Goal: Information Seeking & Learning: Understand process/instructions

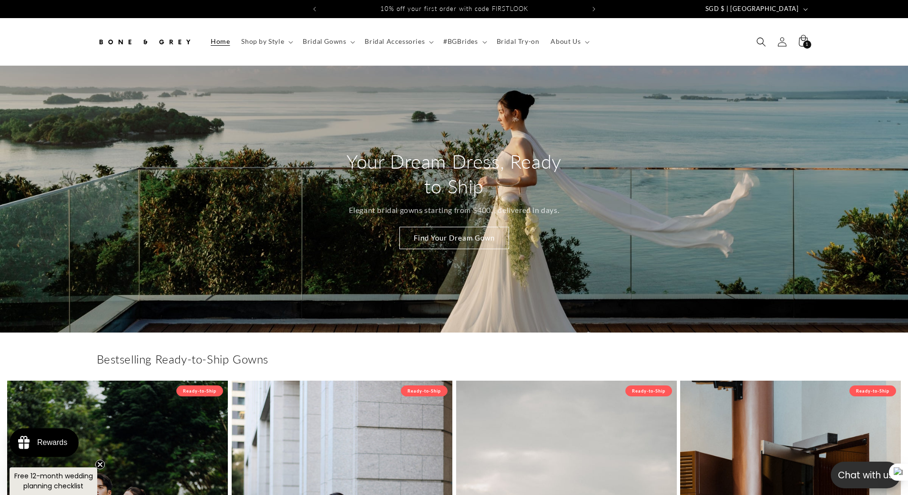
drag, startPoint x: 798, startPoint y: 7, endPoint x: 772, endPoint y: 87, distance: 84.3
click at [798, 7] on span "SGD $ | Singapore" at bounding box center [751, 9] width 93 height 10
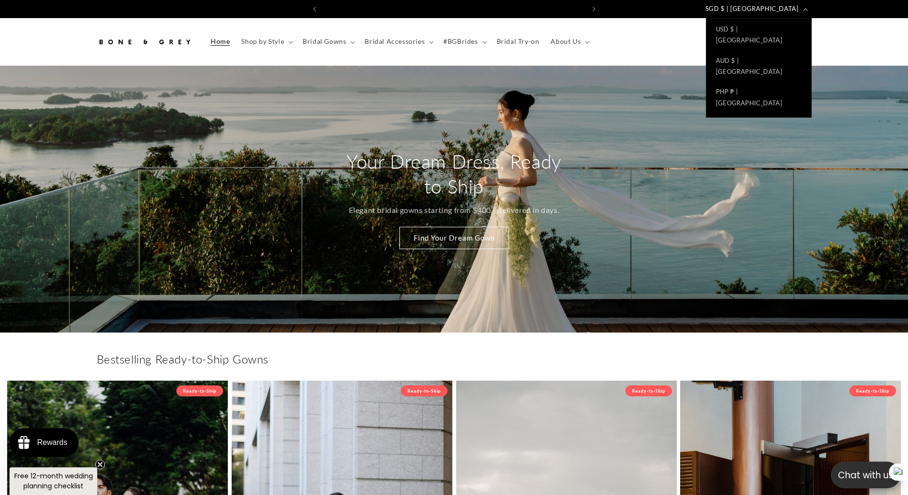
scroll to position [0, 262]
click at [761, 333] on link "USD $ | United States" at bounding box center [758, 348] width 105 height 31
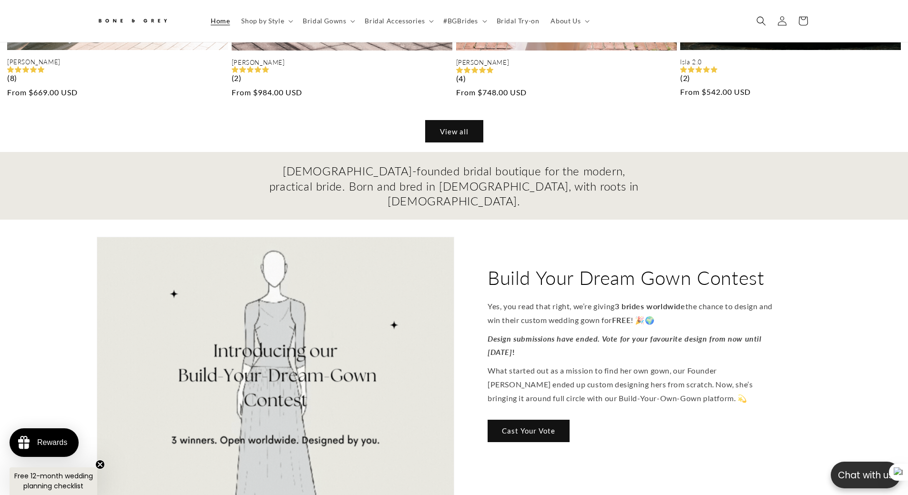
scroll to position [1049, 0]
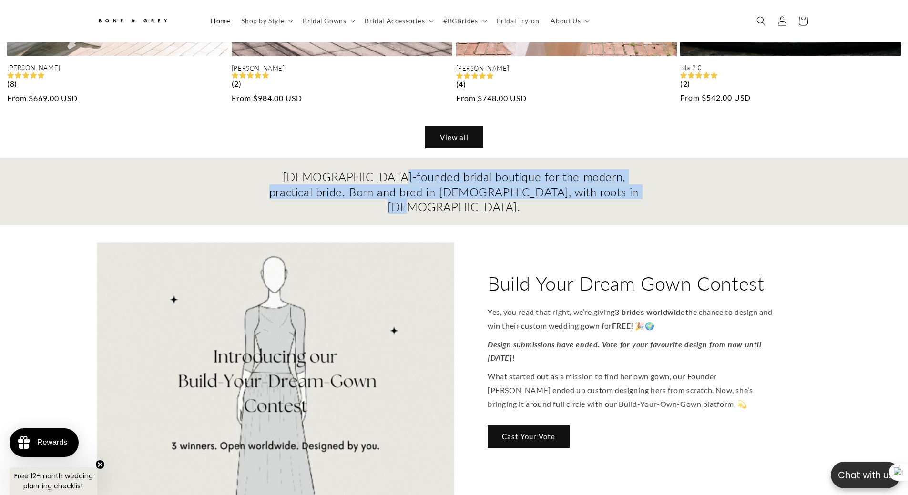
drag, startPoint x: 262, startPoint y: 169, endPoint x: 598, endPoint y: 197, distance: 337.2
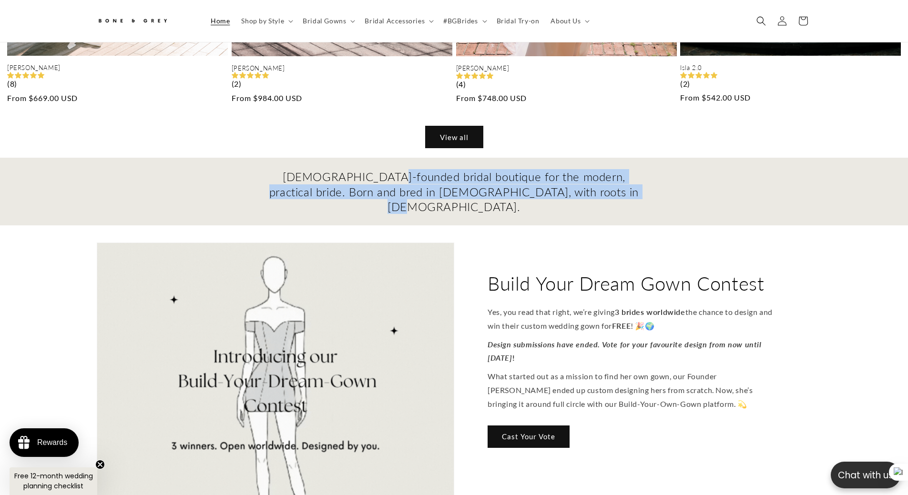
click at [584, 199] on div "Female-founded bridal boutique for the modern, practical bride. Born and bred i…" at bounding box center [454, 192] width 908 height 68
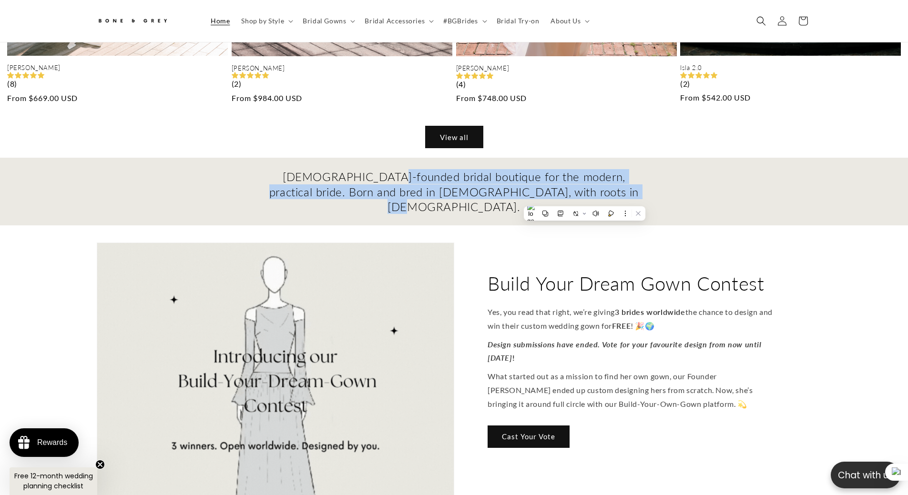
click at [629, 184] on h2 "Female-founded bridal boutique for the modern, practical bride. Born and bred i…" at bounding box center [454, 191] width 372 height 45
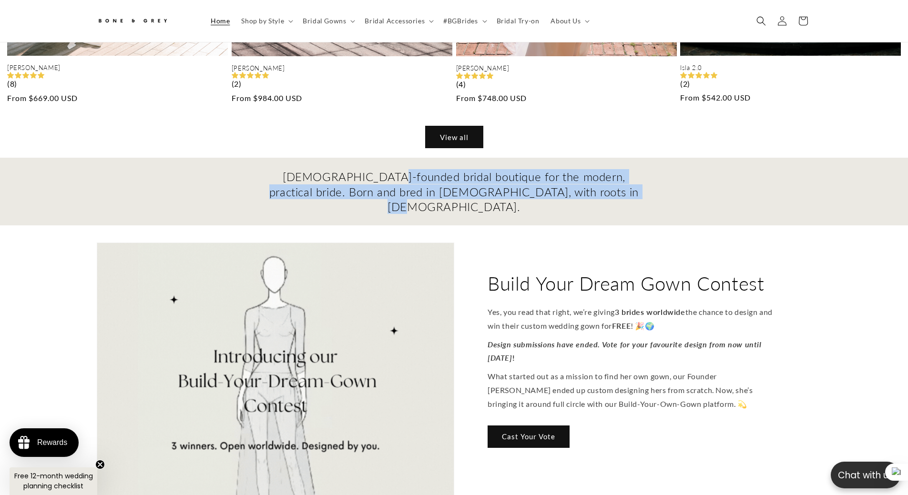
scroll to position [0, 0]
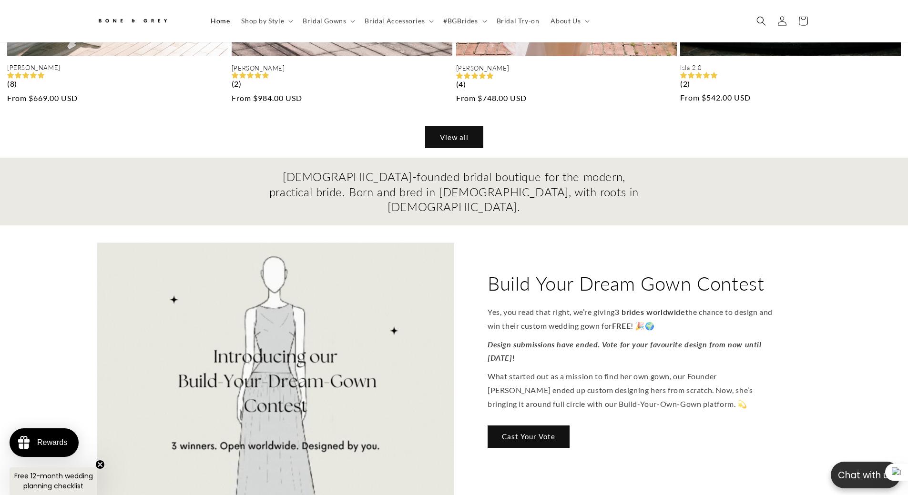
click at [599, 193] on div "Female-founded bridal boutique for the modern, practical bride. Born and bred i…" at bounding box center [454, 192] width 908 height 68
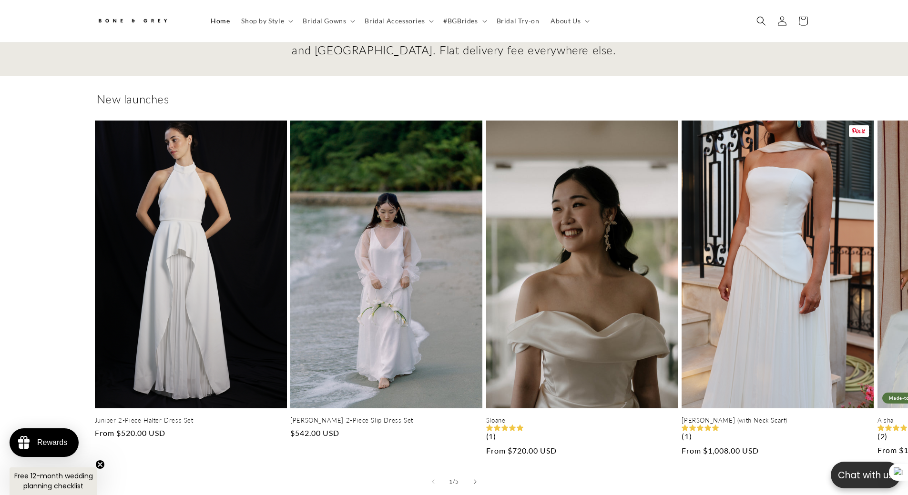
scroll to position [2140, 0]
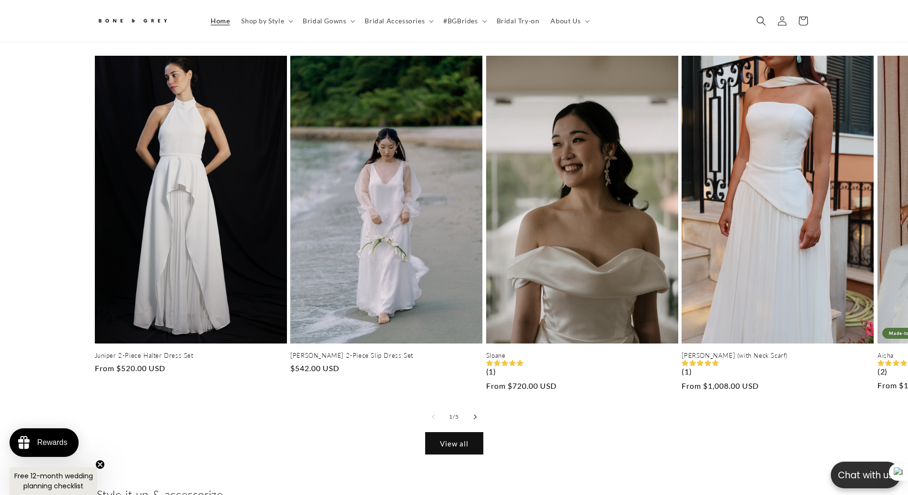
click at [472, 407] on button "Slide right" at bounding box center [475, 417] width 21 height 21
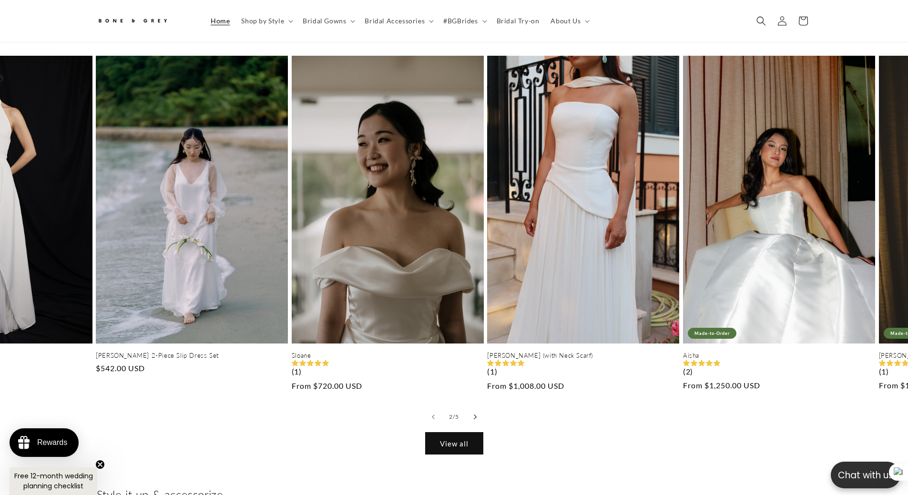
click at [472, 407] on button "Slide right" at bounding box center [475, 417] width 21 height 21
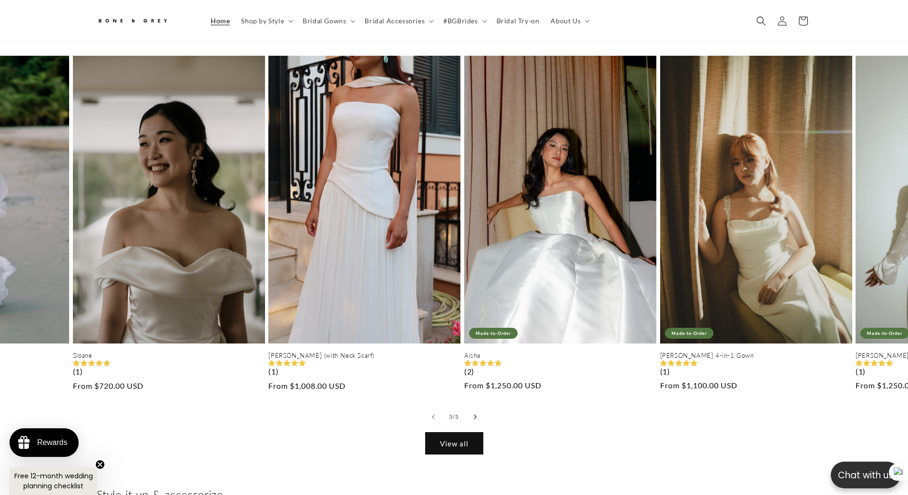
click at [472, 407] on button "Slide right" at bounding box center [475, 417] width 21 height 21
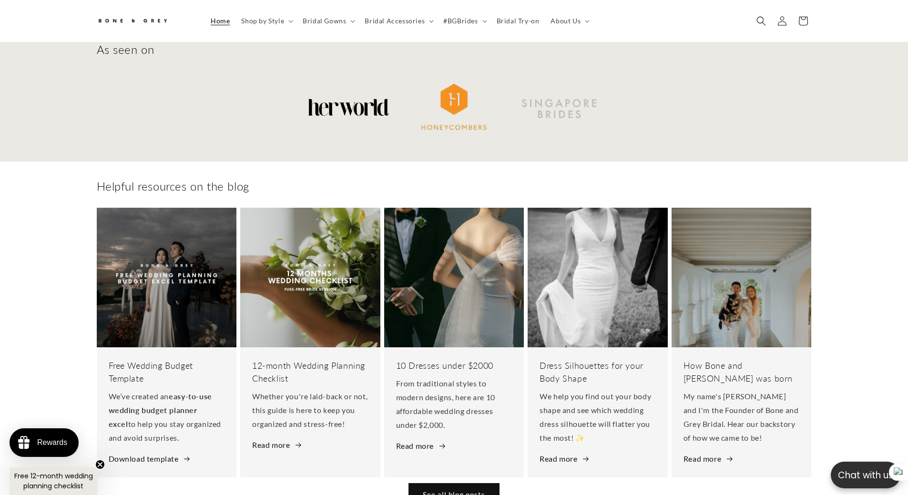
scroll to position [0, 524]
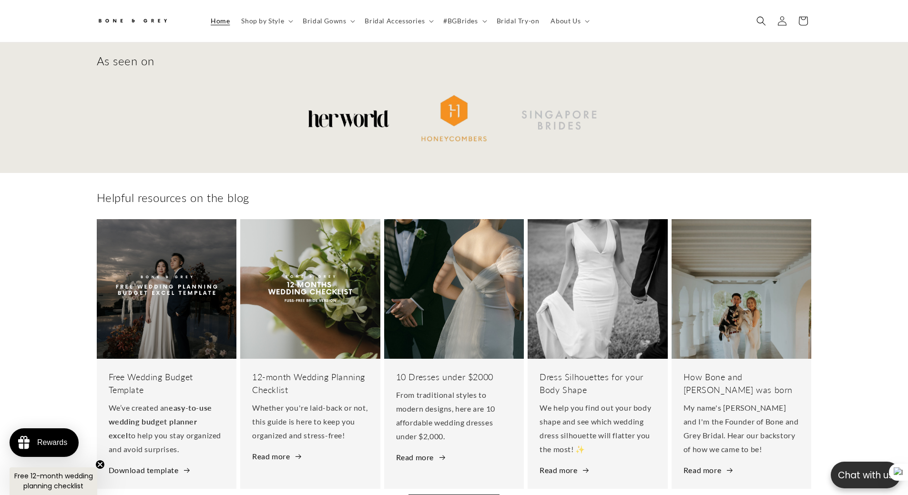
scroll to position [0, 524]
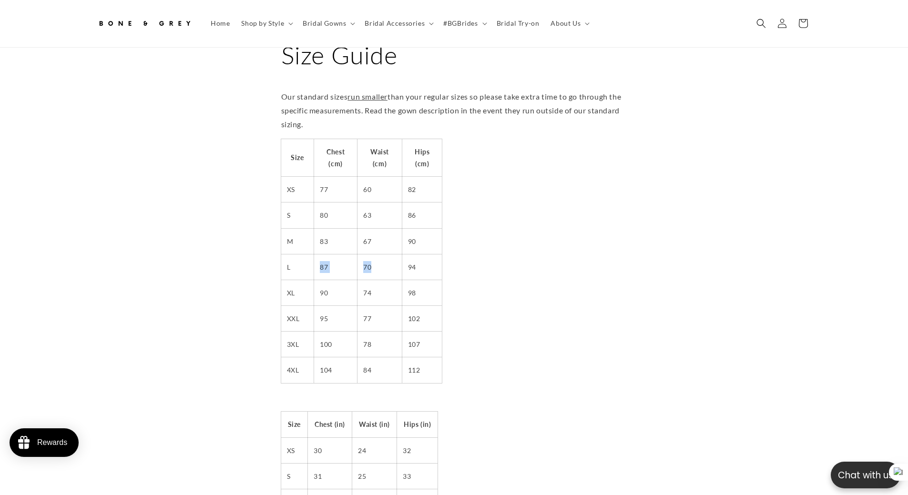
drag, startPoint x: 317, startPoint y: 260, endPoint x: 383, endPoint y: 260, distance: 65.8
click at [383, 260] on tr "L 87 70 94" at bounding box center [361, 267] width 161 height 26
click at [378, 283] on td "74" at bounding box center [379, 293] width 45 height 26
drag, startPoint x: 314, startPoint y: 287, endPoint x: 327, endPoint y: 285, distance: 12.5
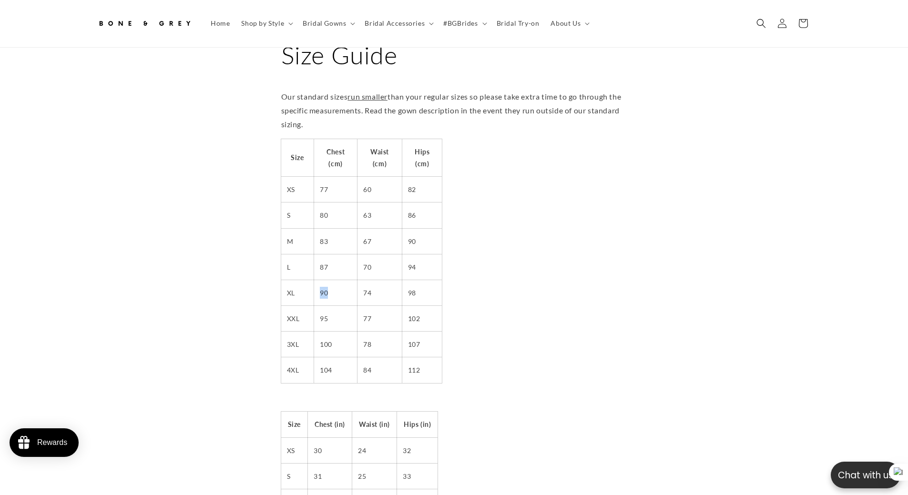
click at [327, 285] on td "90" at bounding box center [335, 293] width 43 height 26
drag, startPoint x: 751, startPoint y: 15, endPoint x: 756, endPoint y: 17, distance: 6.0
click at [751, 15] on span "Search" at bounding box center [761, 23] width 21 height 21
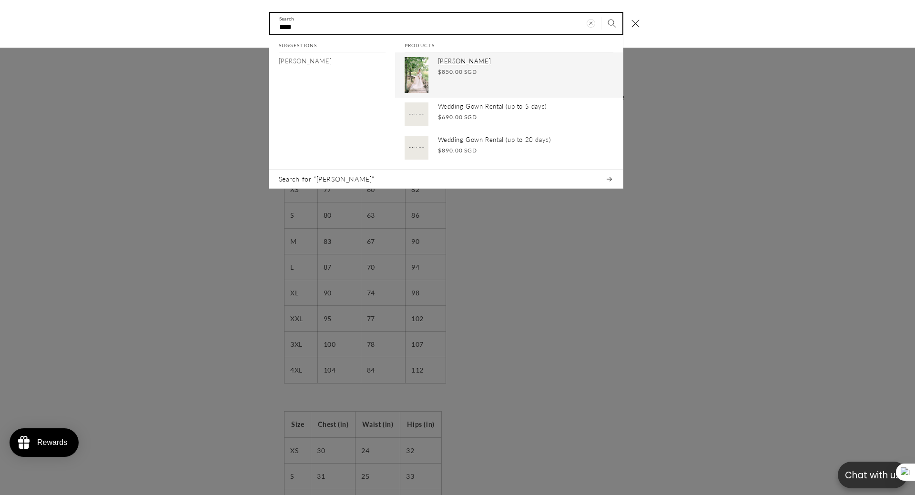
type input "****"
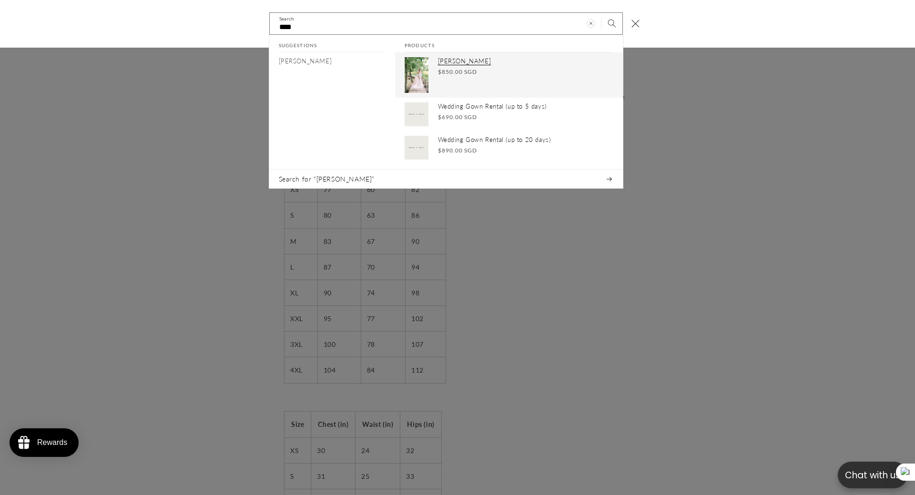
click at [458, 80] on div "Cora Regular price $850.00 SGD Regular price Sale price $850.00 SGD Unit price …" at bounding box center [525, 75] width 175 height 36
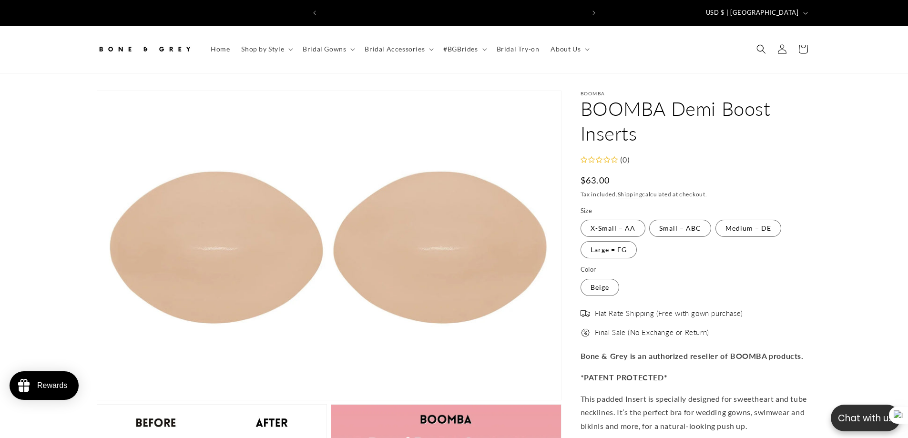
scroll to position [0, 262]
click at [810, 6] on button "USD $ | United States" at bounding box center [756, 13] width 112 height 18
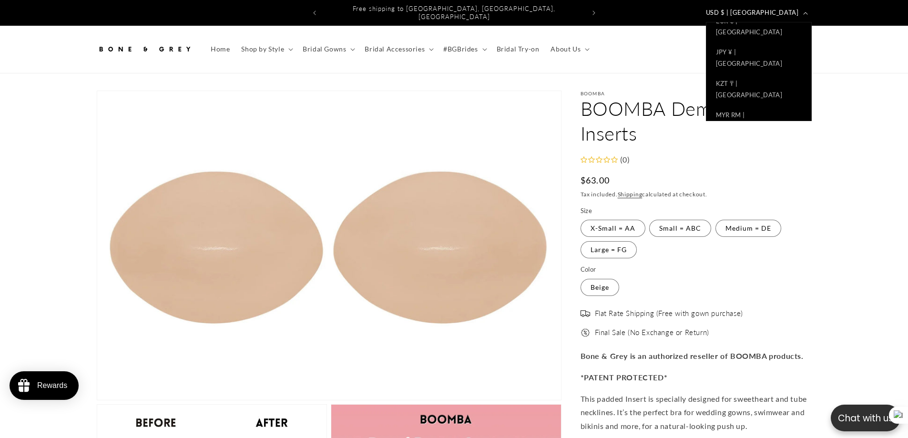
scroll to position [309, 0]
click at [751, 260] on link "SGD $ | Singapore" at bounding box center [758, 275] width 105 height 31
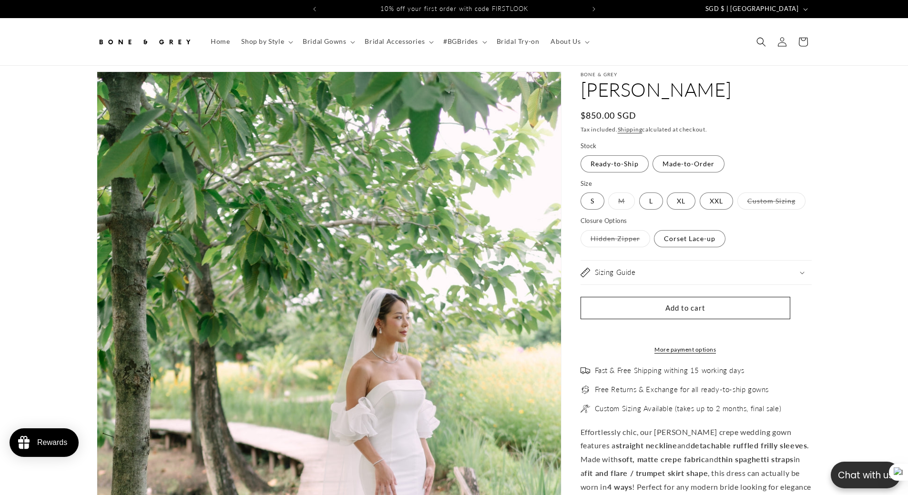
click at [723, 271] on div "Sizing Guide" at bounding box center [696, 273] width 231 height 10
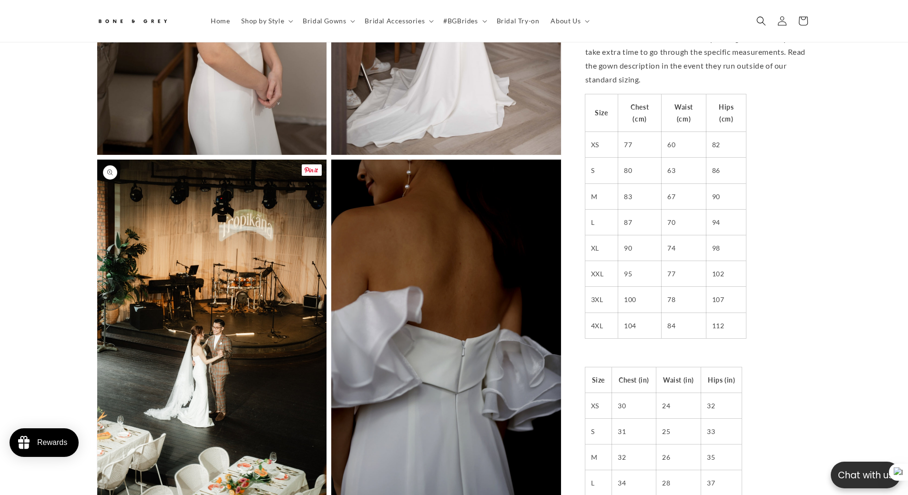
scroll to position [0, 524]
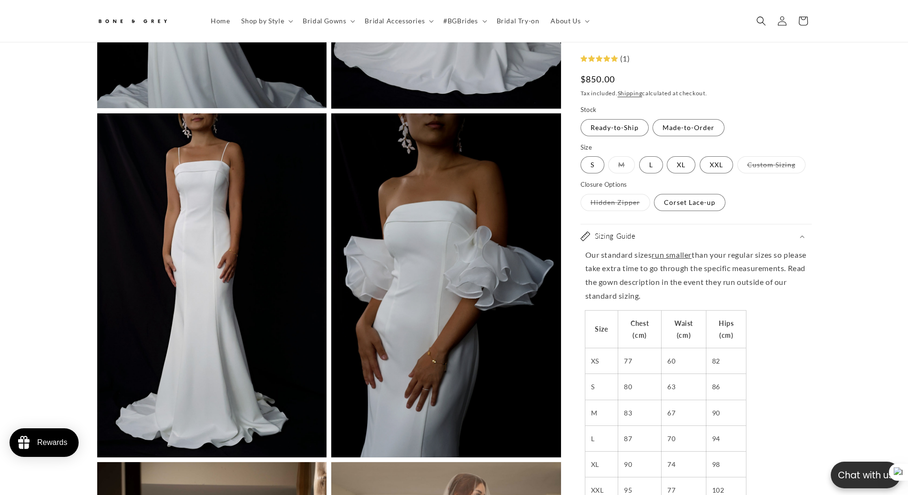
scroll to position [0, 262]
